Goal: Obtain resource: Obtain resource

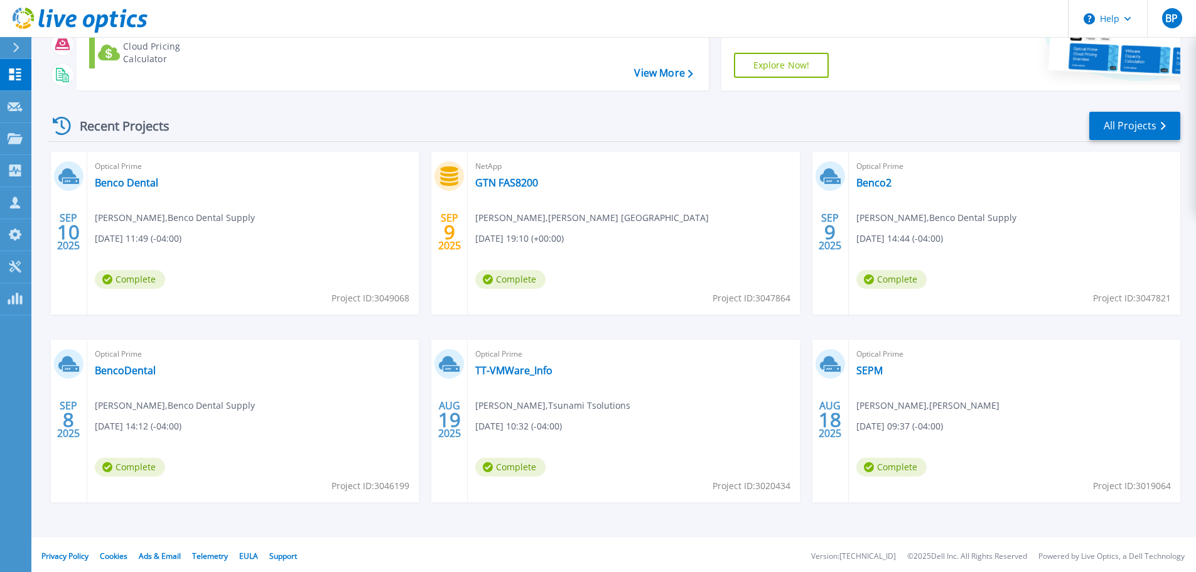
scroll to position [176, 0]
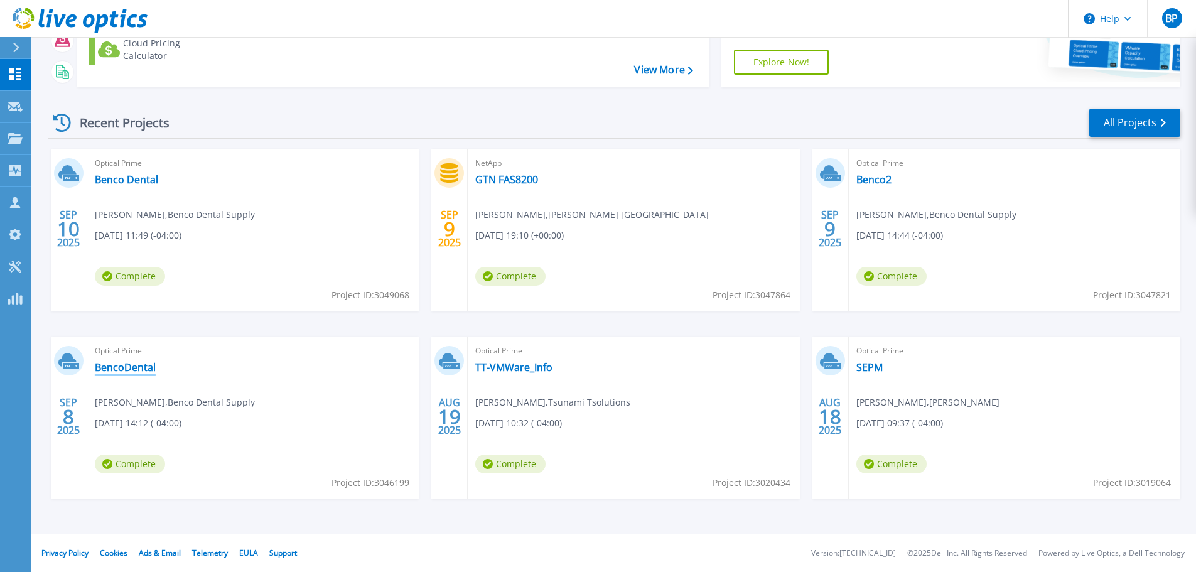
click at [114, 367] on link "BencoDental" at bounding box center [125, 367] width 61 height 13
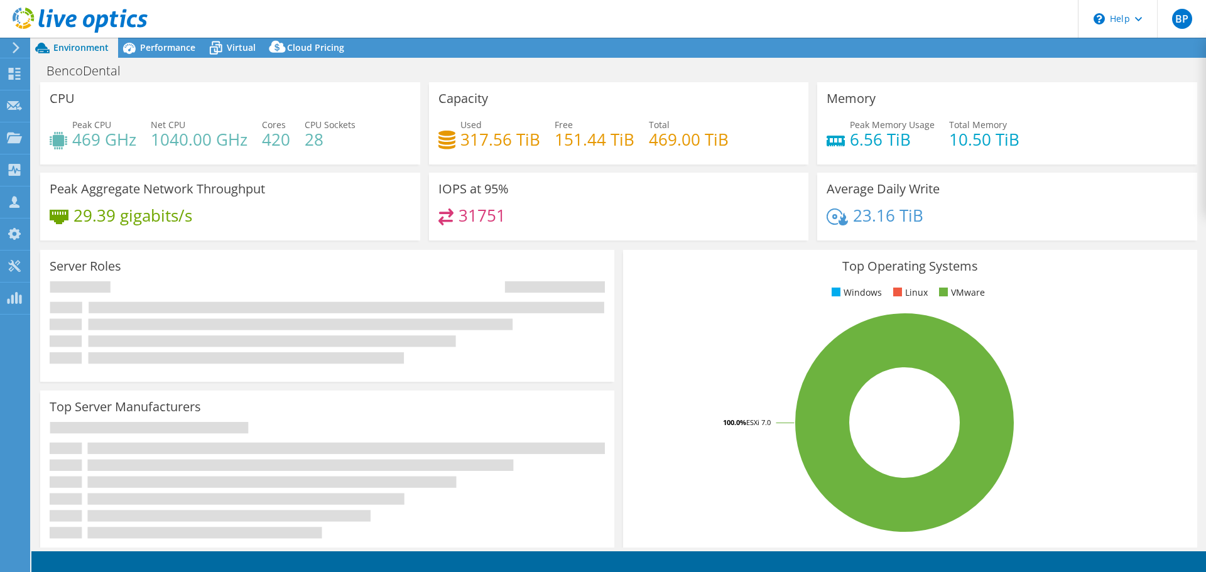
select select "USD"
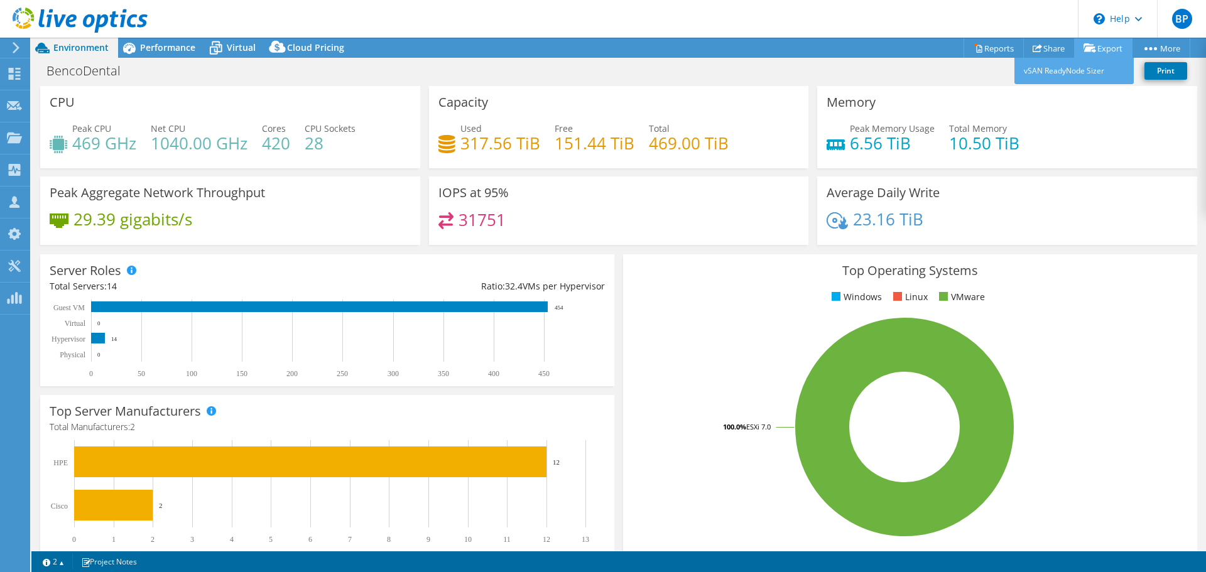
click at [1108, 48] on link "Export" at bounding box center [1103, 47] width 58 height 19
click at [990, 47] on link "Reports" at bounding box center [993, 47] width 60 height 19
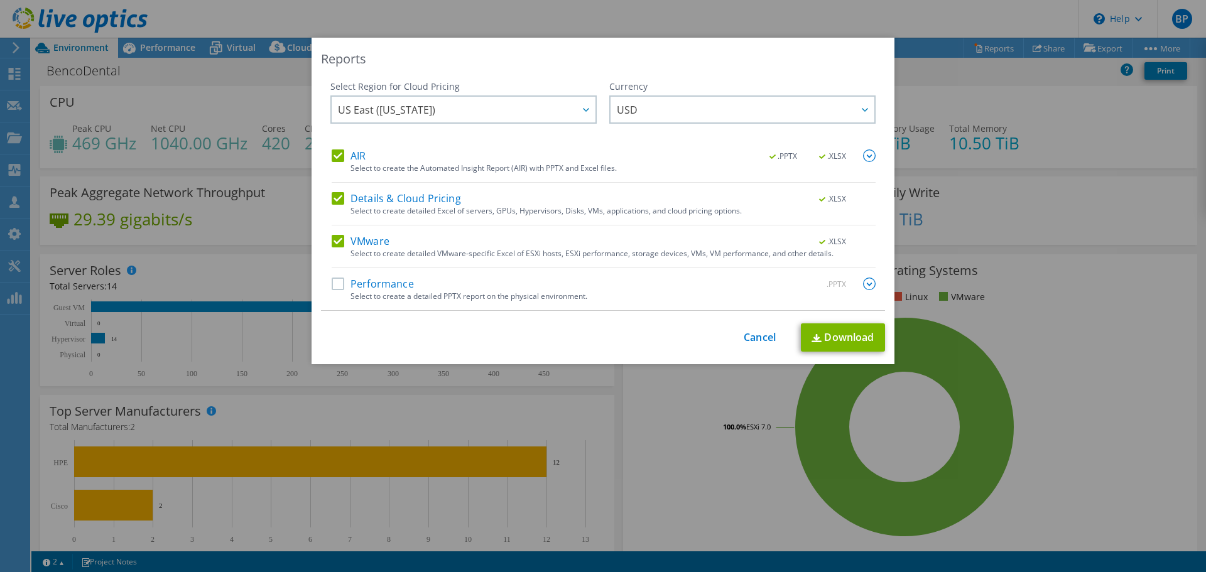
click at [332, 293] on div "Performance .PPTX Select to create a detailed PPTX report on the physical envir…" at bounding box center [604, 294] width 544 height 33
click at [332, 285] on label "Performance" at bounding box center [373, 284] width 82 height 13
click at [0, 0] on input "Performance" at bounding box center [0, 0] width 0 height 0
click at [840, 336] on link "Download" at bounding box center [843, 337] width 84 height 28
click at [754, 24] on div "Reports Select Region for Cloud Pricing Asia Pacific (Hong Kong) Asia Pacific (…" at bounding box center [603, 286] width 1206 height 572
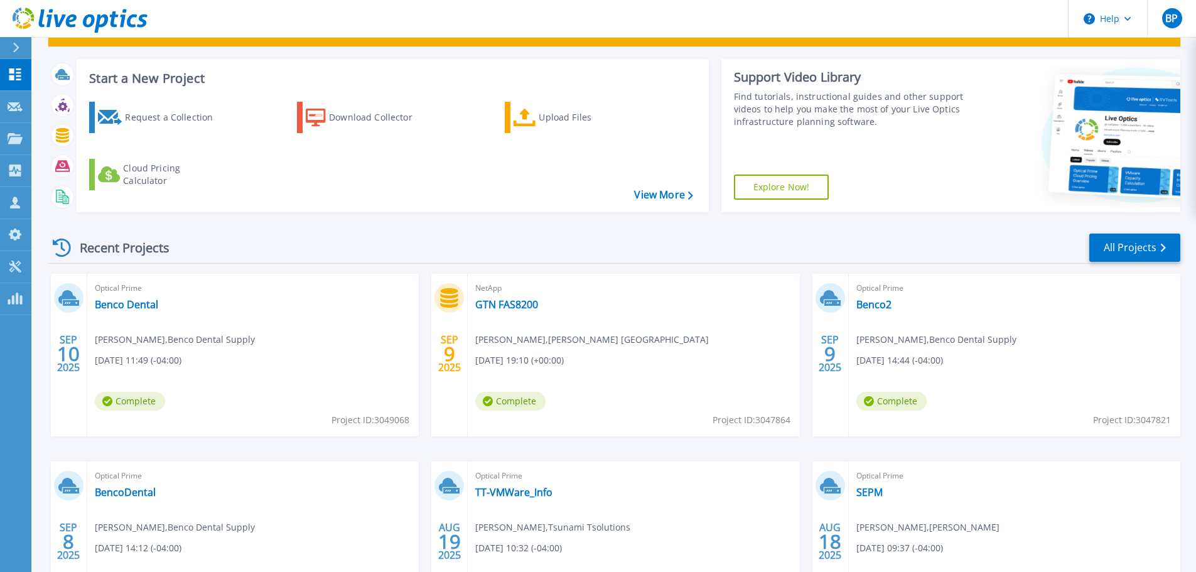
scroll to position [176, 0]
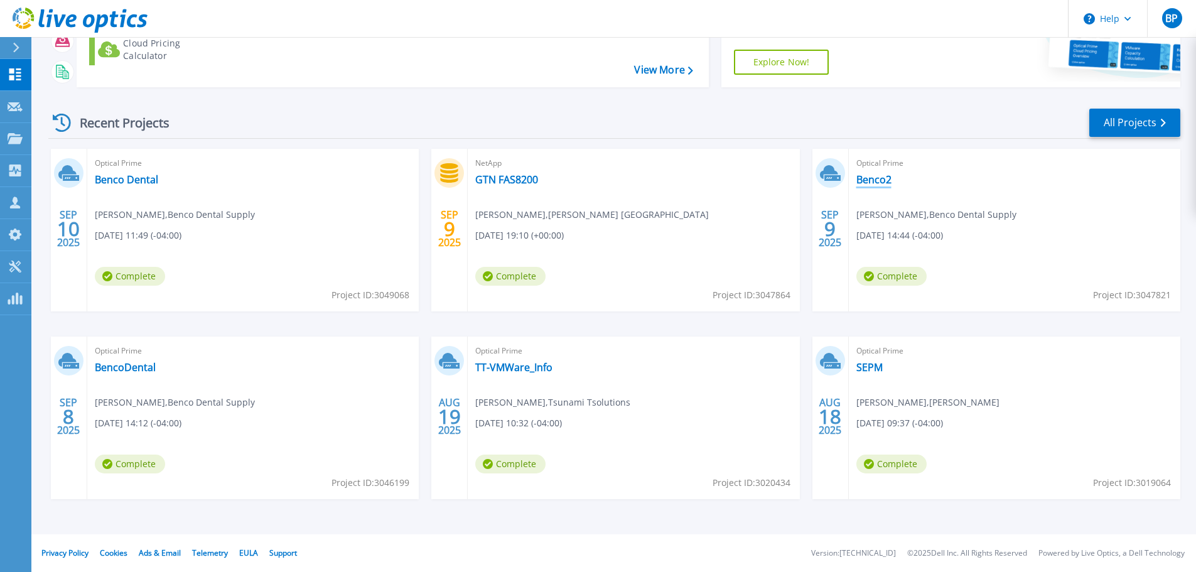
click at [871, 176] on link "Benco2" at bounding box center [874, 179] width 35 height 13
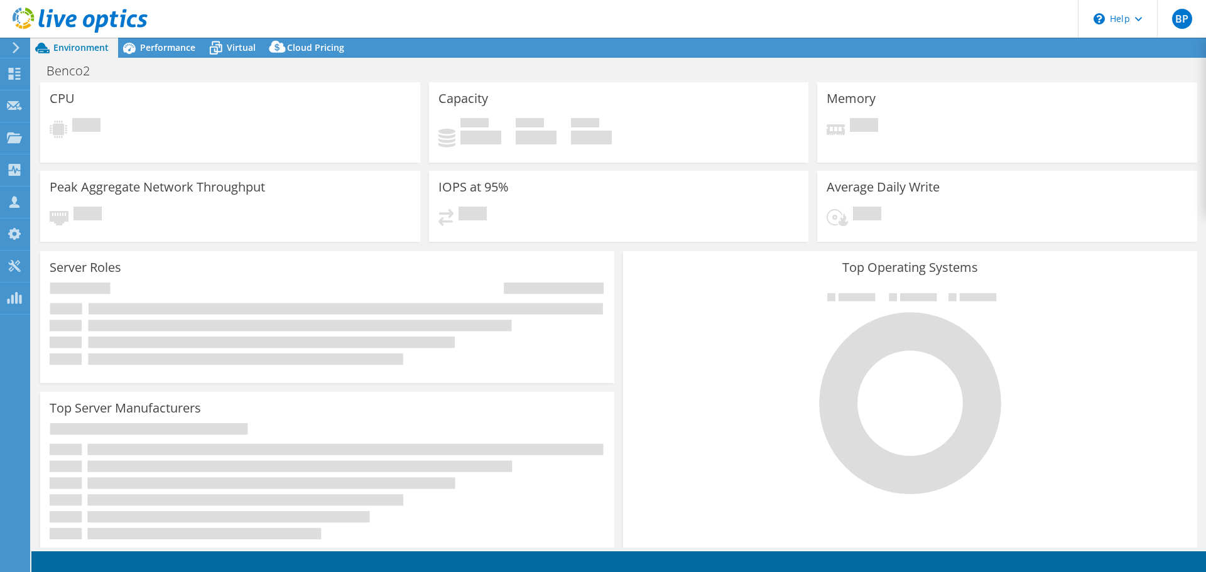
select select "USD"
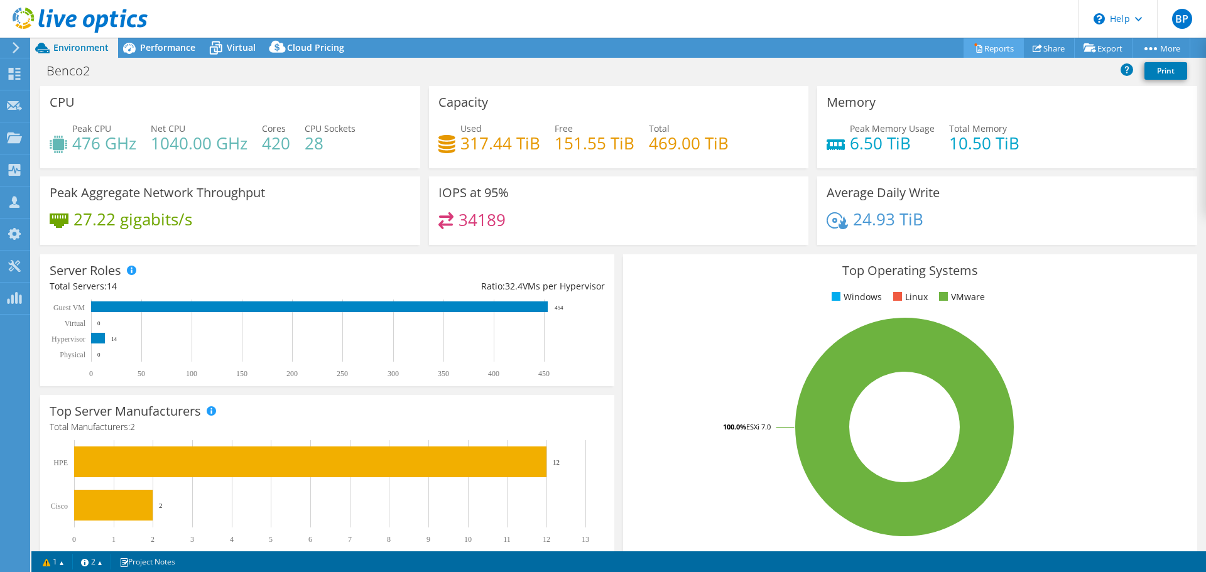
click at [994, 48] on link "Reports" at bounding box center [993, 47] width 60 height 19
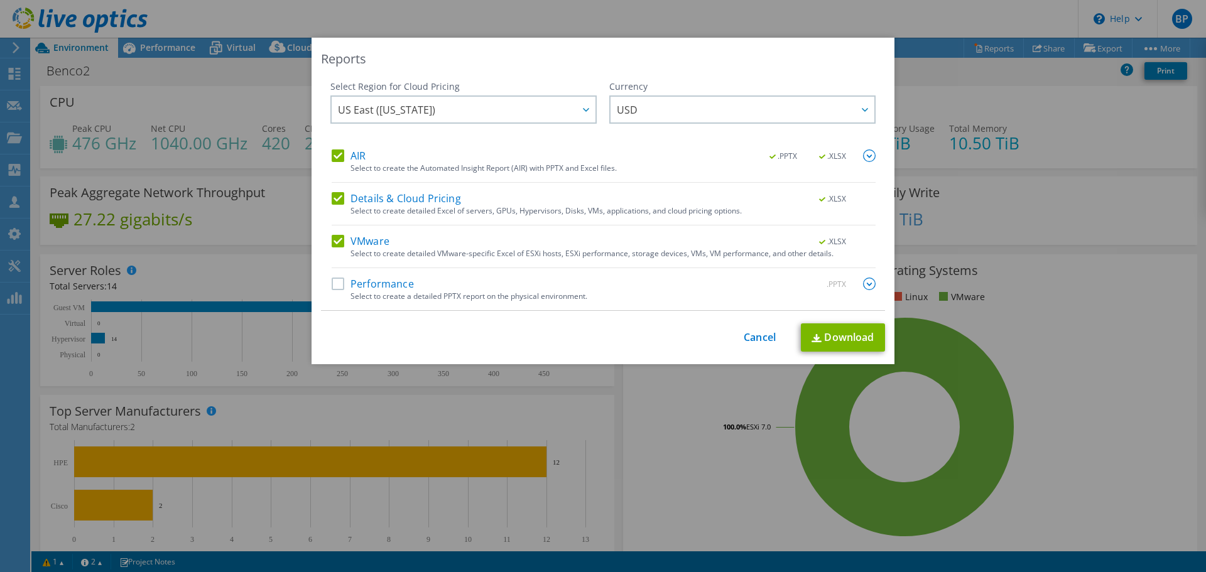
click at [374, 300] on div "Select to create a detailed PPTX report on the physical environment." at bounding box center [612, 296] width 525 height 9
click at [378, 288] on label "Performance" at bounding box center [373, 284] width 82 height 13
click at [0, 0] on input "Performance" at bounding box center [0, 0] width 0 height 0
click at [830, 338] on link "Download" at bounding box center [843, 337] width 84 height 28
click at [876, 0] on div "Reports Select Region for Cloud Pricing Asia Pacific (Hong Kong) Asia Pacific (…" at bounding box center [603, 286] width 1206 height 572
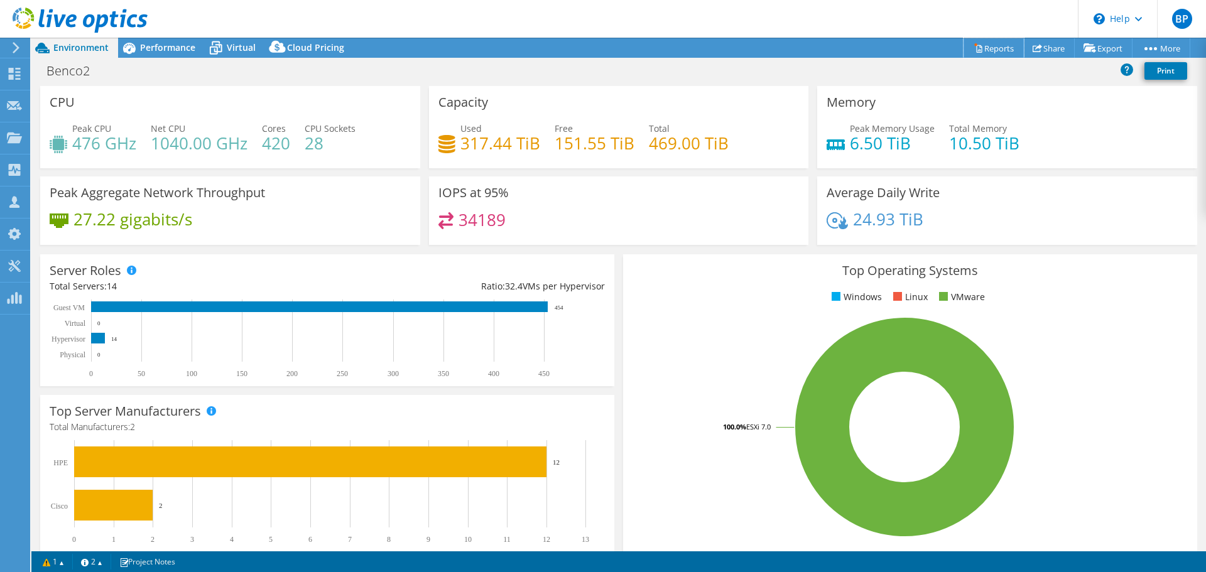
click at [979, 50] on link "Reports" at bounding box center [993, 47] width 60 height 19
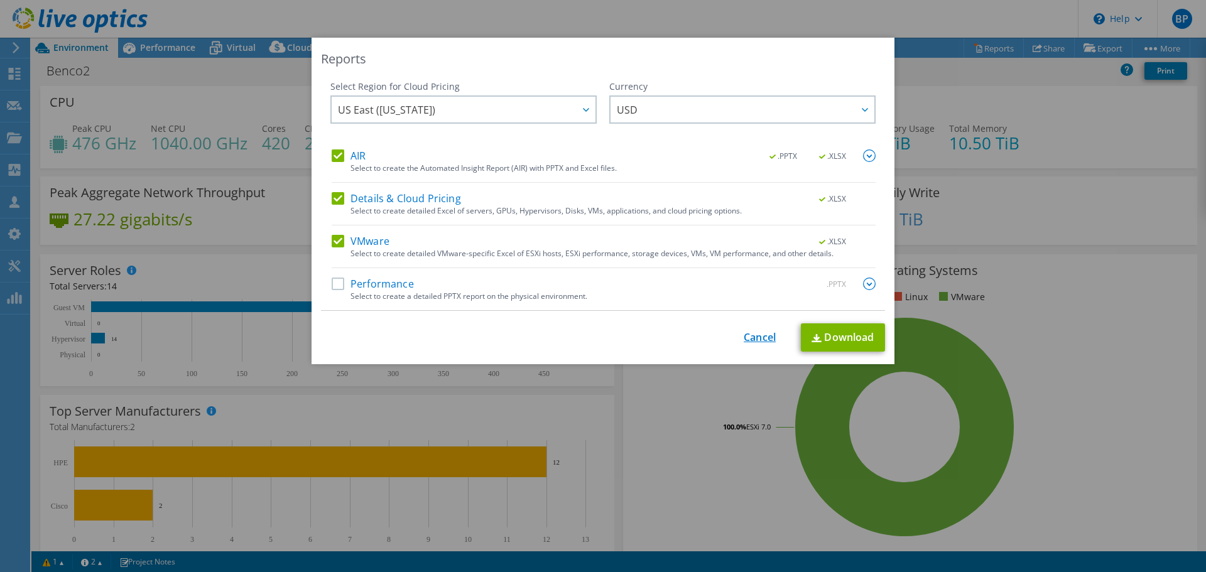
drag, startPoint x: 736, startPoint y: 344, endPoint x: 749, endPoint y: 344, distance: 12.6
click at [739, 344] on div "This process may take a while, please wait... Cancel Download" at bounding box center [603, 337] width 564 height 28
click at [749, 344] on link "Cancel" at bounding box center [760, 338] width 32 height 12
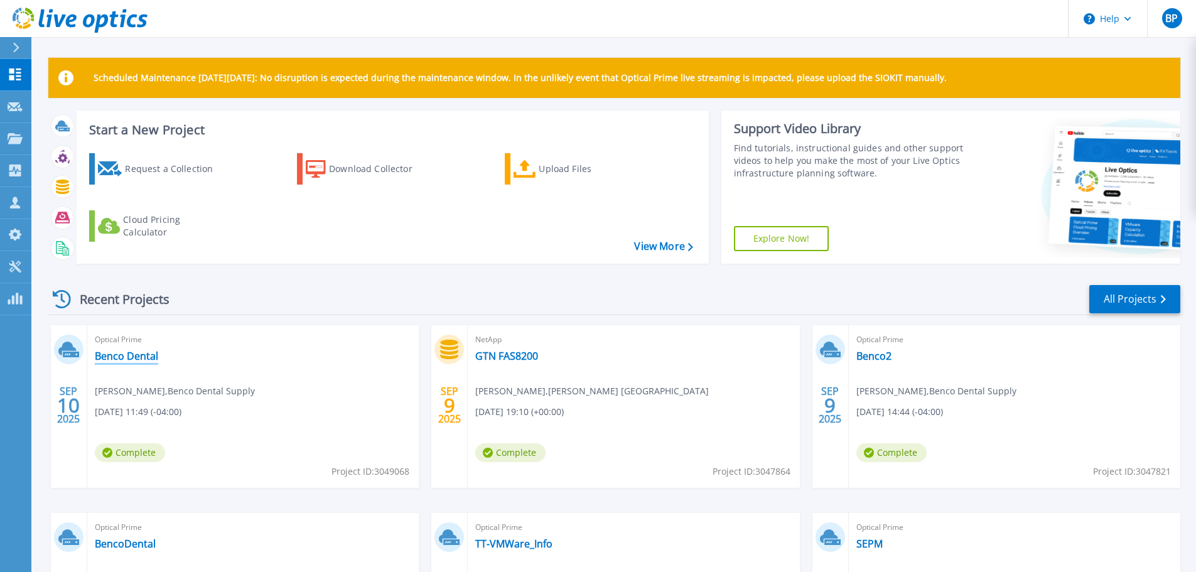
click at [126, 352] on link "Benco Dental" at bounding box center [126, 356] width 63 height 13
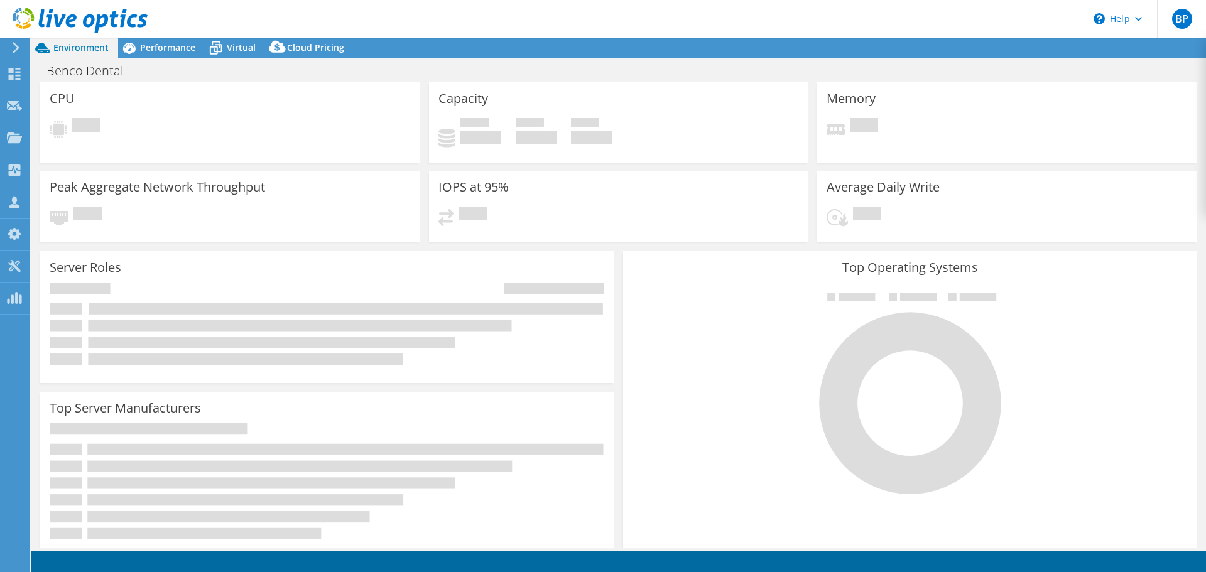
select select "USD"
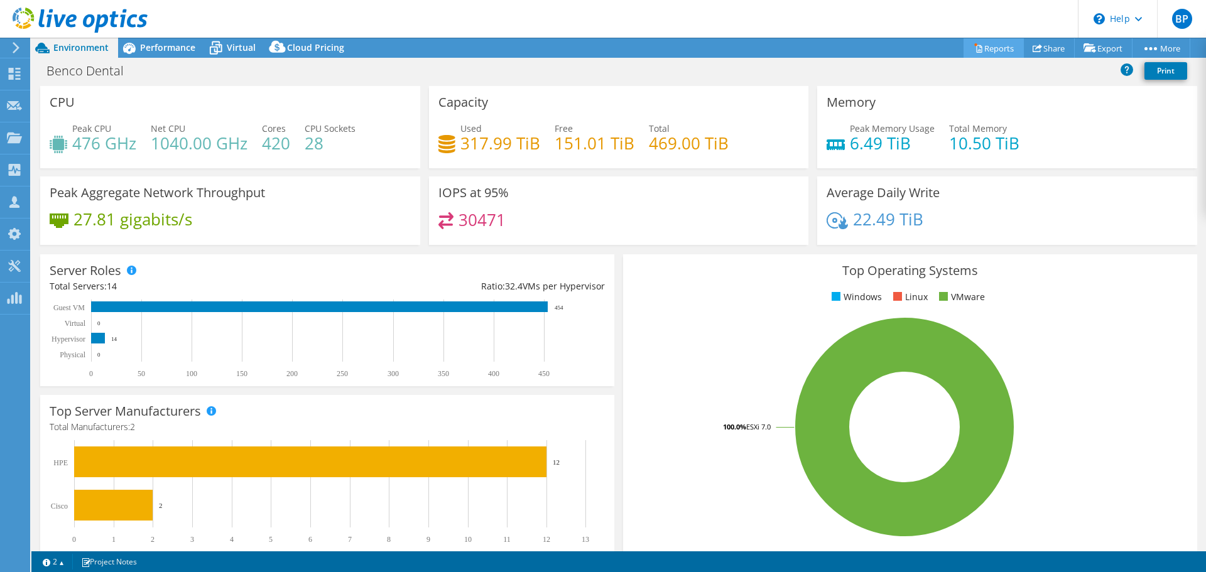
click at [989, 45] on link "Reports" at bounding box center [993, 47] width 60 height 19
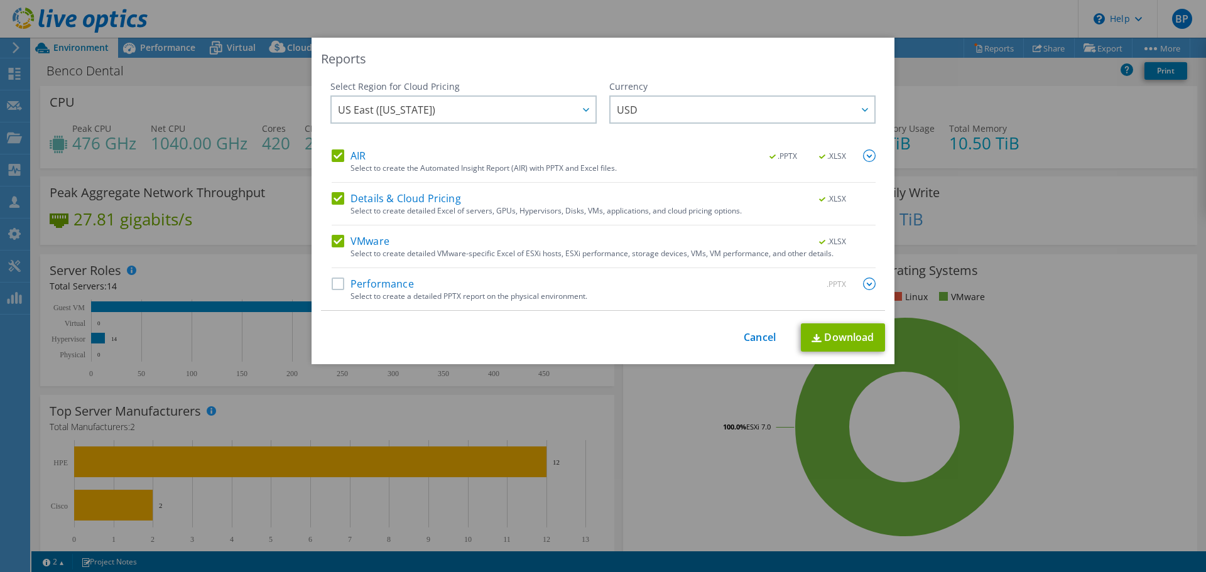
click at [391, 289] on label "Performance" at bounding box center [373, 284] width 82 height 13
click at [0, 0] on input "Performance" at bounding box center [0, 0] width 0 height 0
click at [833, 358] on div "Reports Select Region for Cloud Pricing Asia Pacific ([GEOGRAPHIC_DATA]) [GEOGR…" at bounding box center [603, 201] width 583 height 327
click at [837, 339] on link "Download" at bounding box center [843, 337] width 84 height 28
